Goal: Check status: Check status

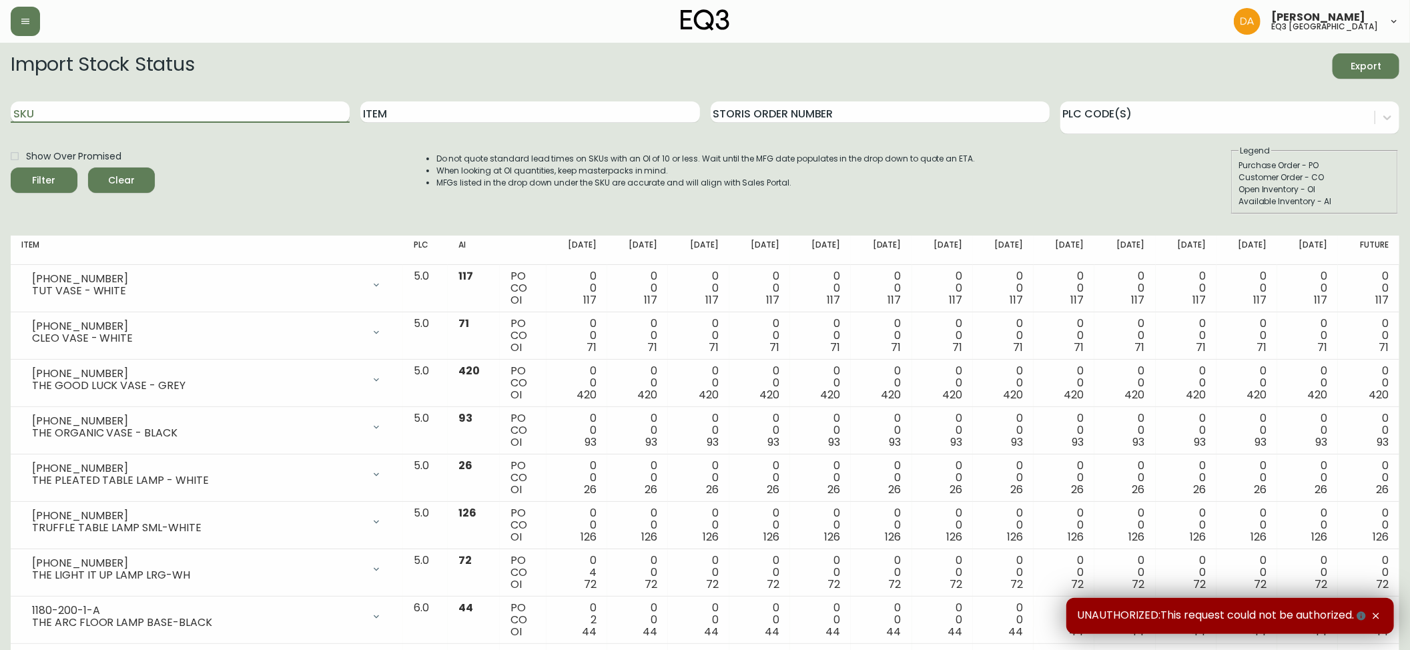
click at [59, 109] on input "SKU" at bounding box center [180, 111] width 339 height 21
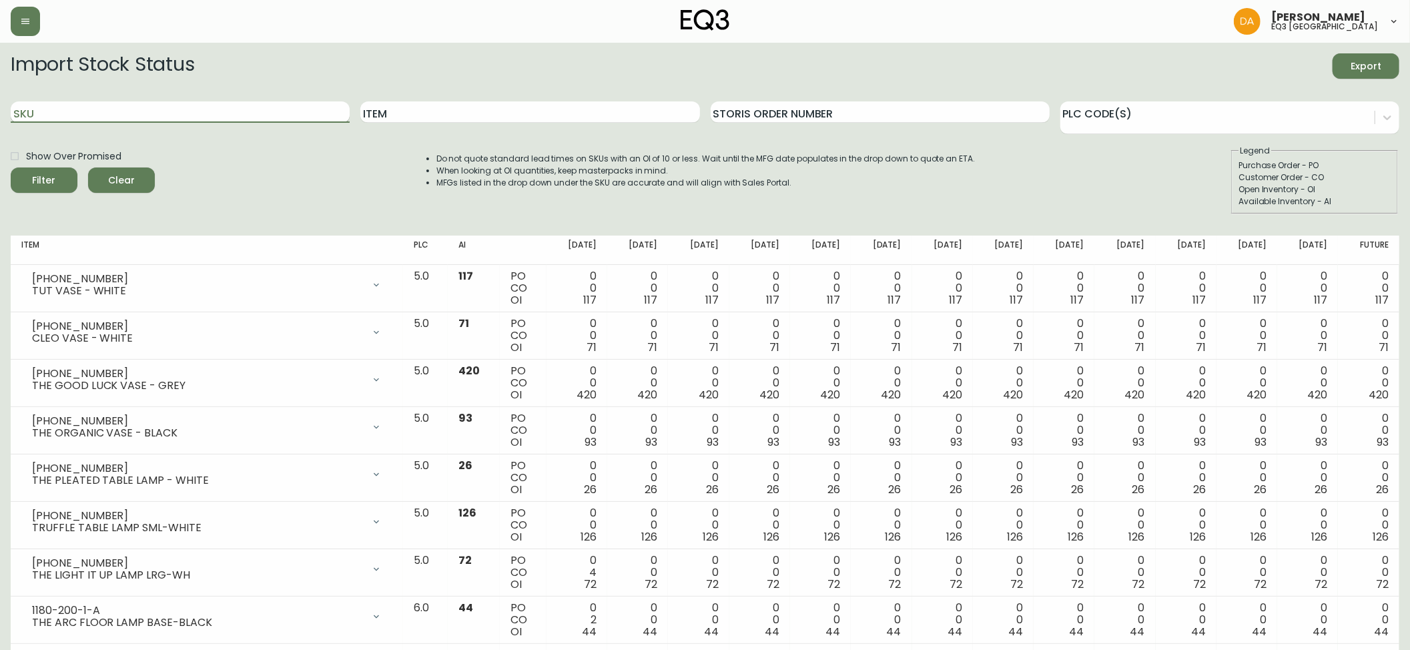
paste input "[PHONE_NUMBER]"
type input "[PHONE_NUMBER]"
click at [51, 177] on span "Filter" at bounding box center [44, 180] width 23 height 17
